Goal: Information Seeking & Learning: Learn about a topic

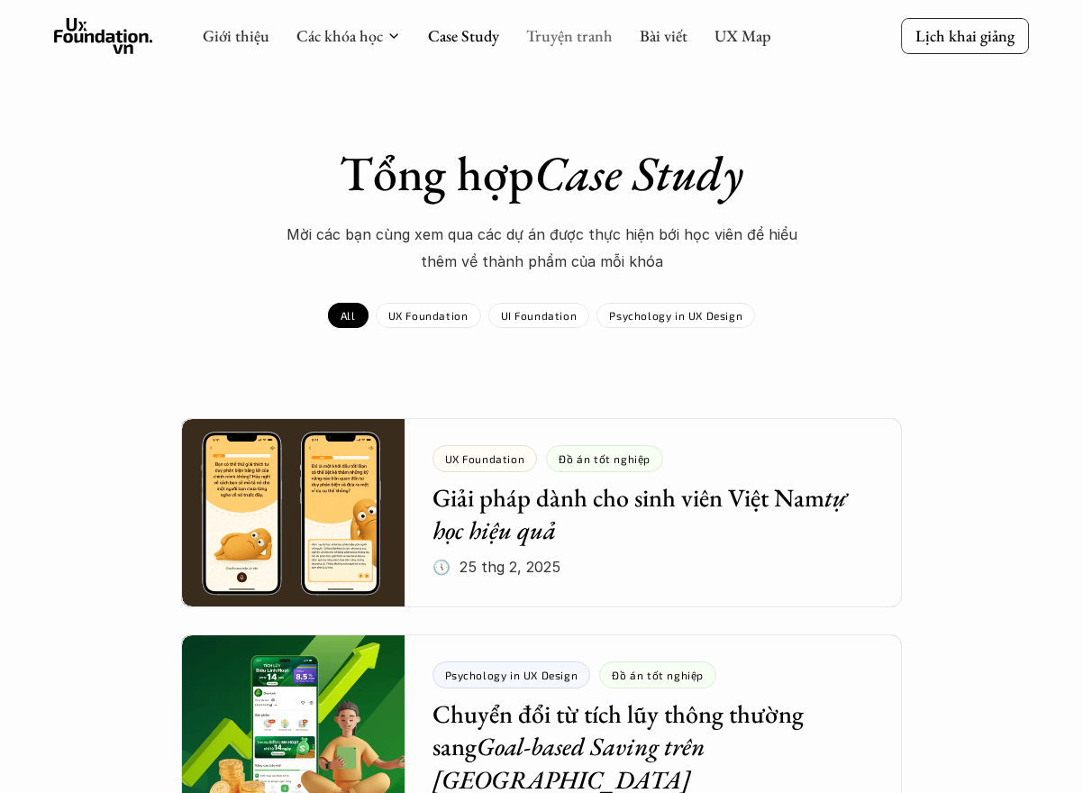
click at [573, 40] on link "Truyện tranh" at bounding box center [569, 35] width 87 height 21
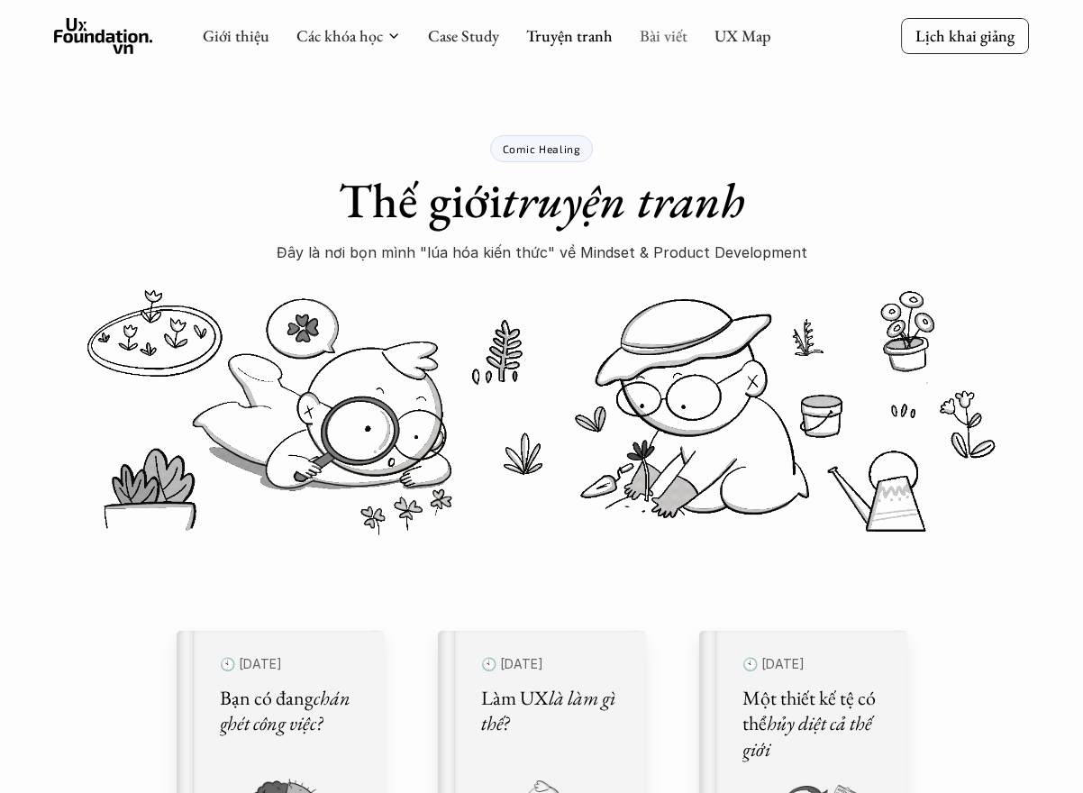
click at [671, 40] on link "Bài viết" at bounding box center [664, 35] width 48 height 21
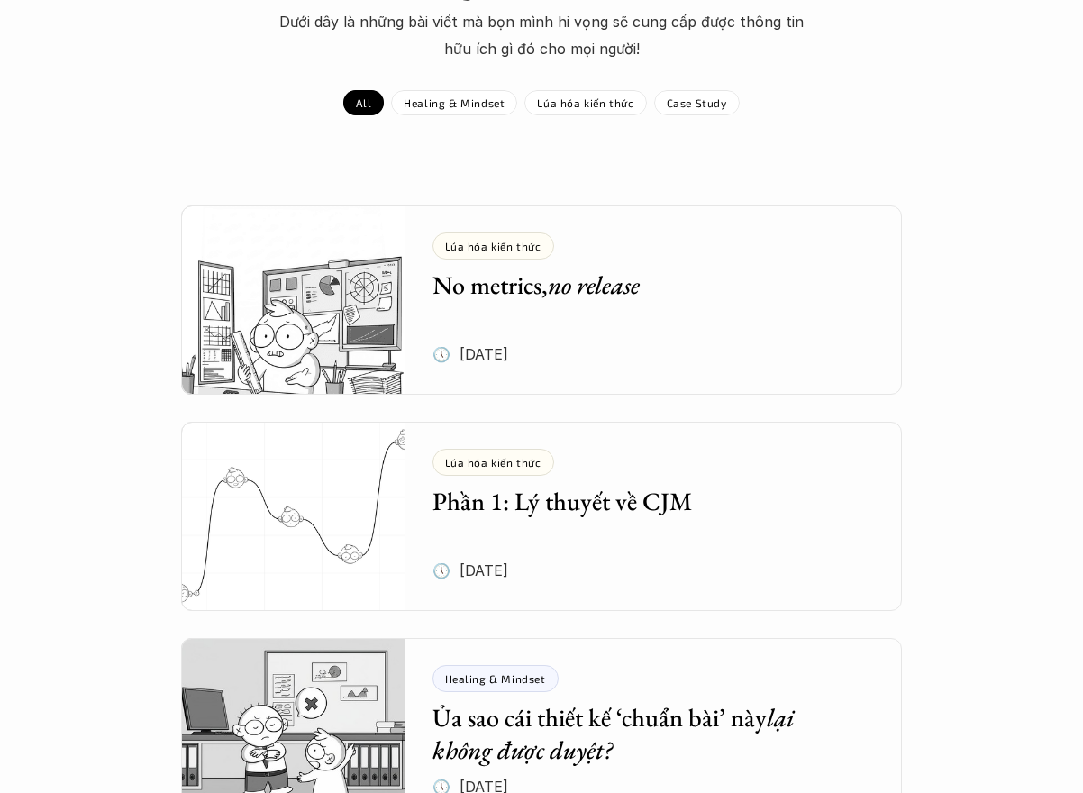
scroll to position [206, 0]
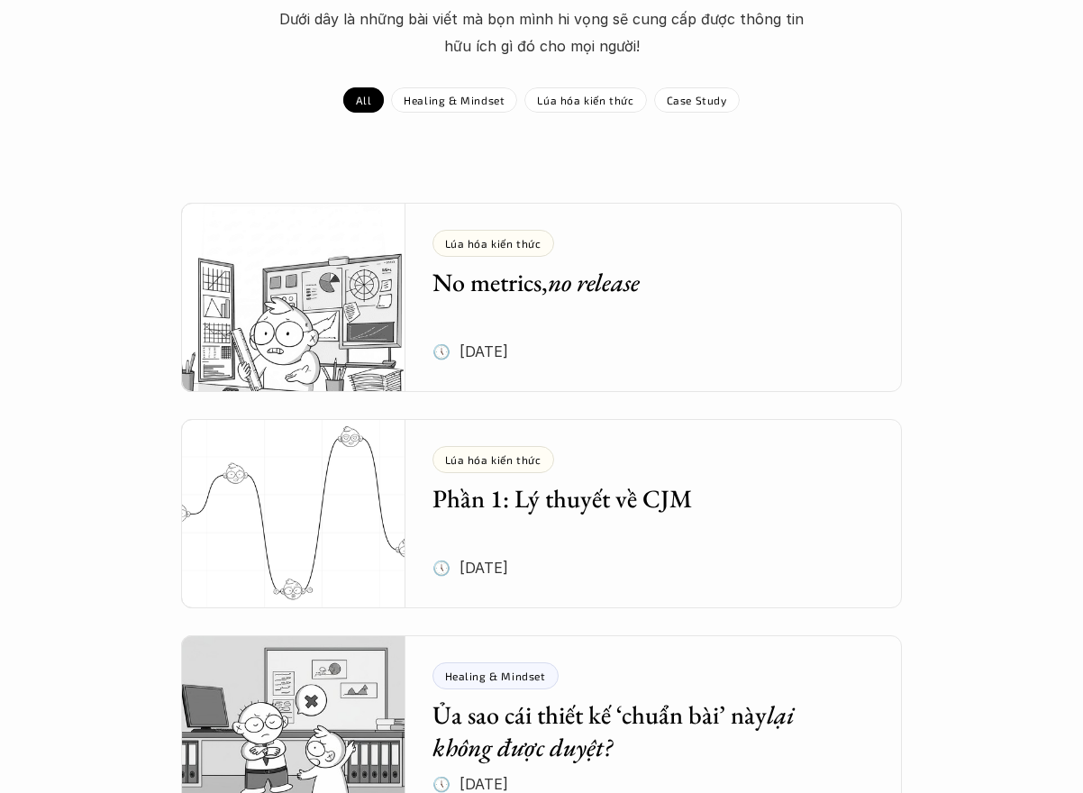
click at [352, 333] on img at bounding box center [293, 297] width 224 height 189
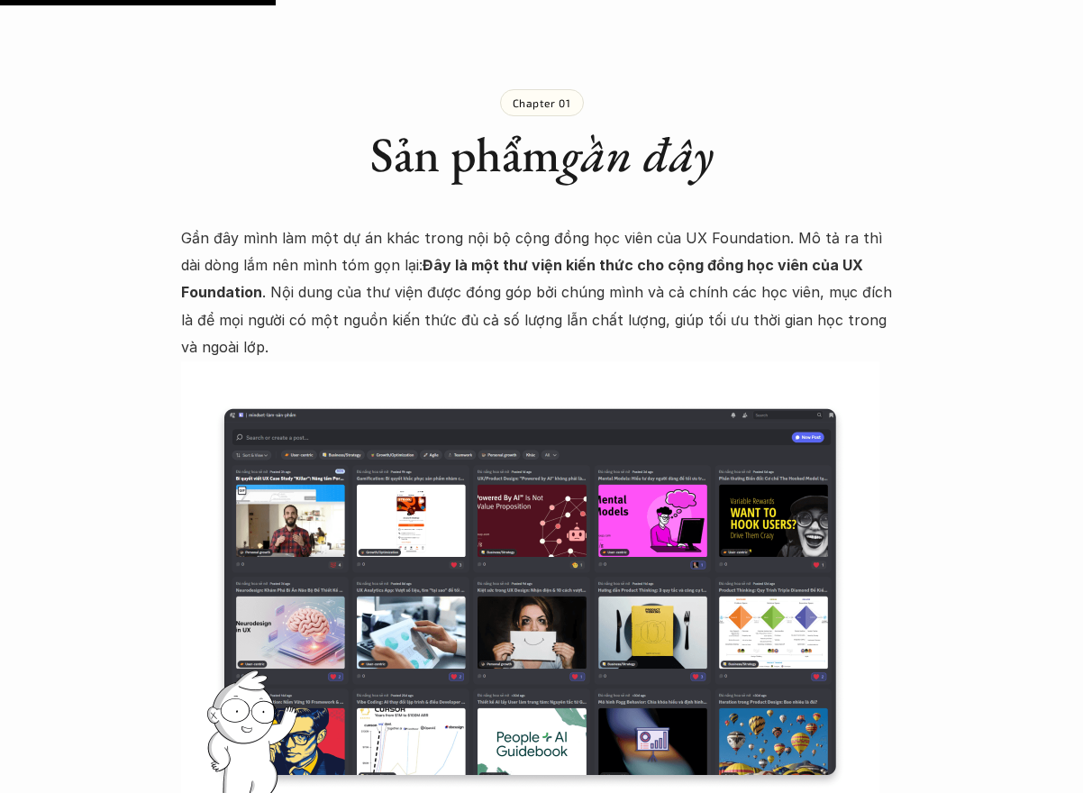
scroll to position [1538, 0]
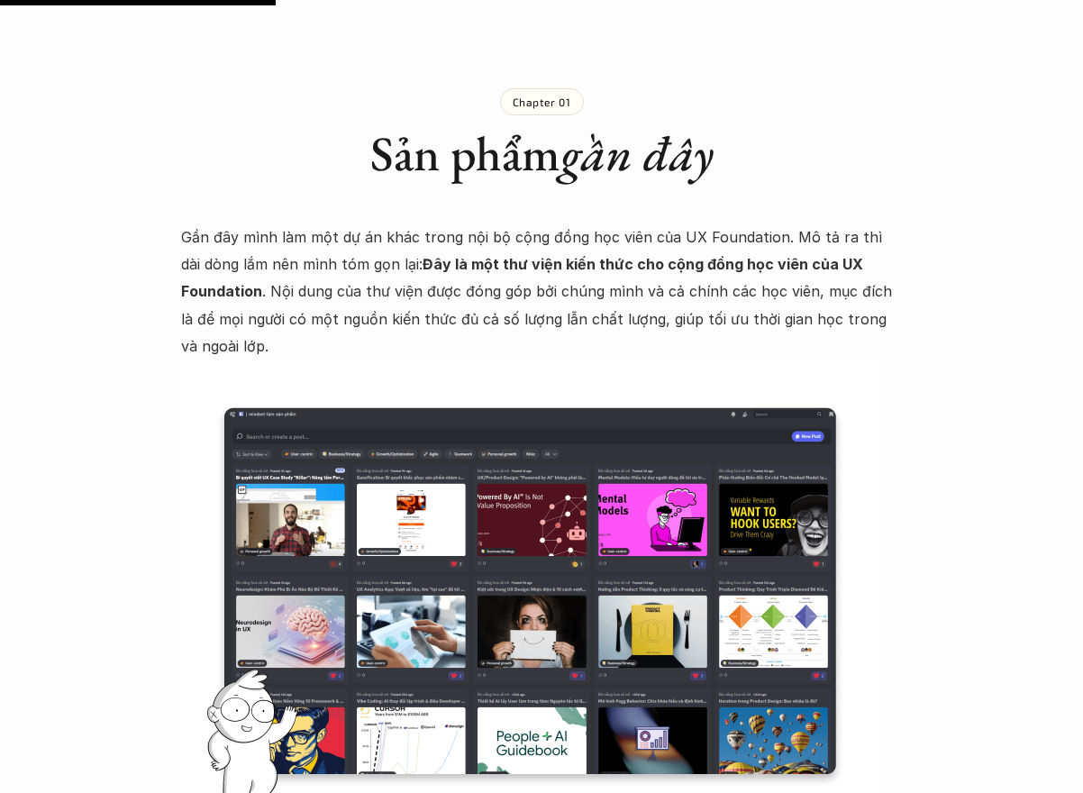
click at [335, 497] on img at bounding box center [530, 591] width 699 height 461
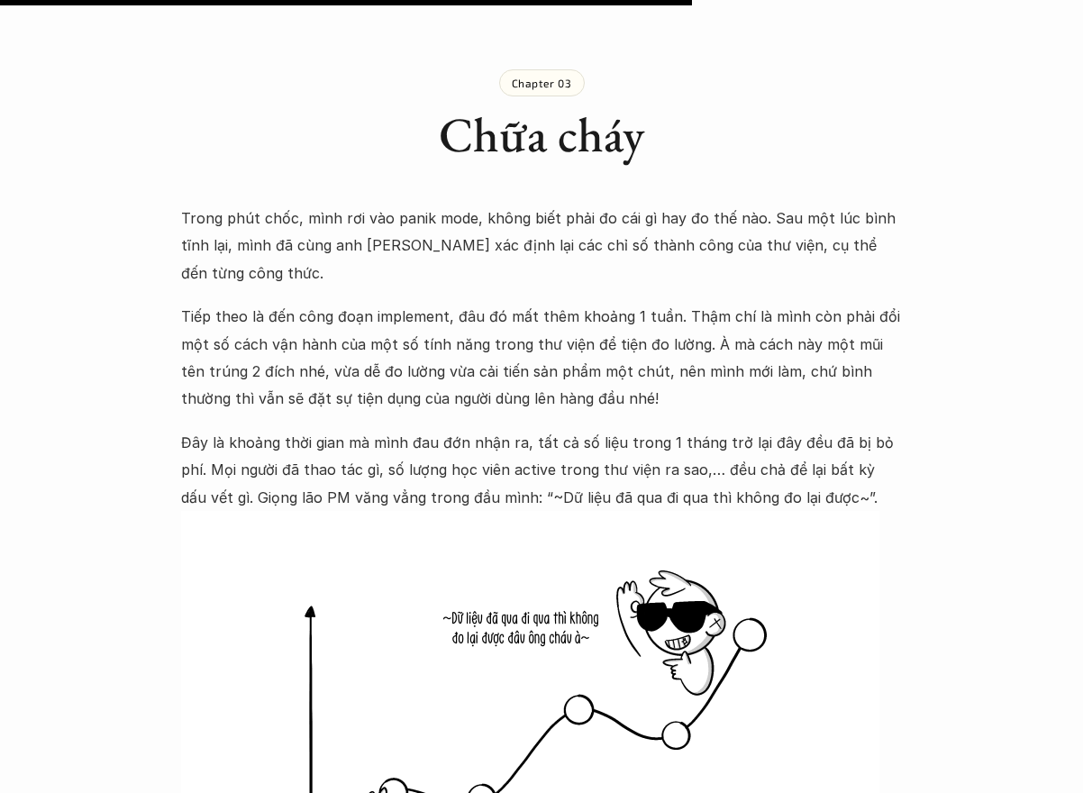
scroll to position [3859, 0]
